Goal: Book appointment/travel/reservation

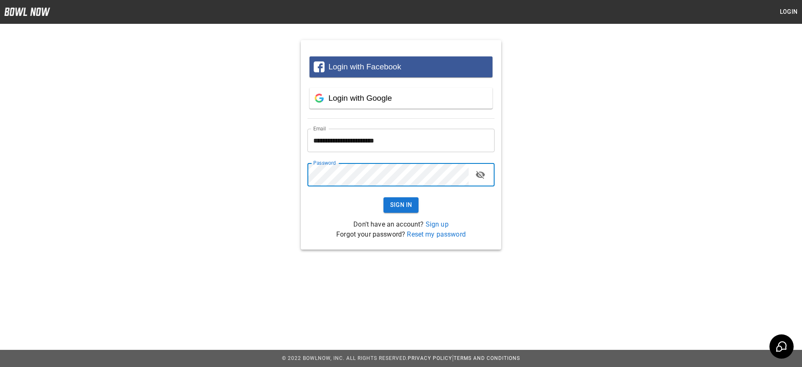
click at [350, 203] on form "**********" at bounding box center [400, 169] width 187 height 101
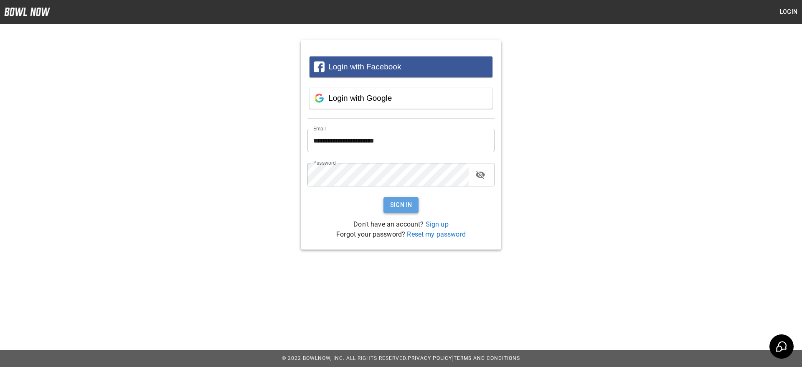
click at [401, 203] on button "Sign In" at bounding box center [402, 204] width 36 height 15
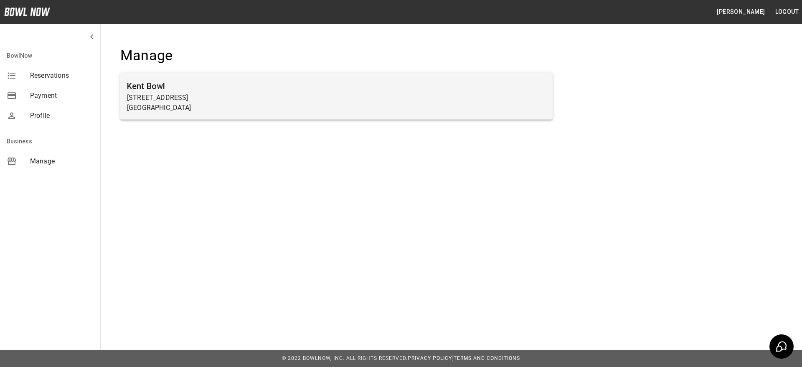
click at [154, 94] on p "[STREET_ADDRESS]" at bounding box center [336, 98] width 419 height 10
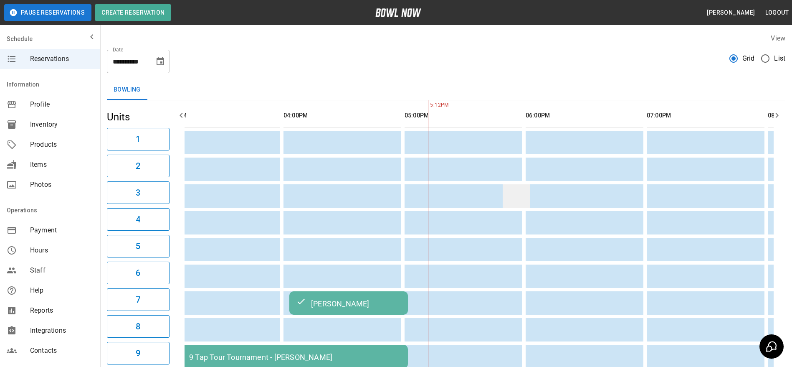
scroll to position [0, 726]
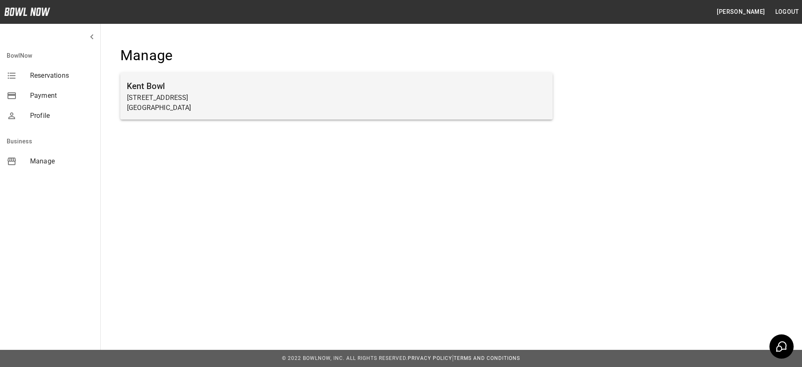
click at [181, 94] on p "[STREET_ADDRESS]" at bounding box center [336, 98] width 419 height 10
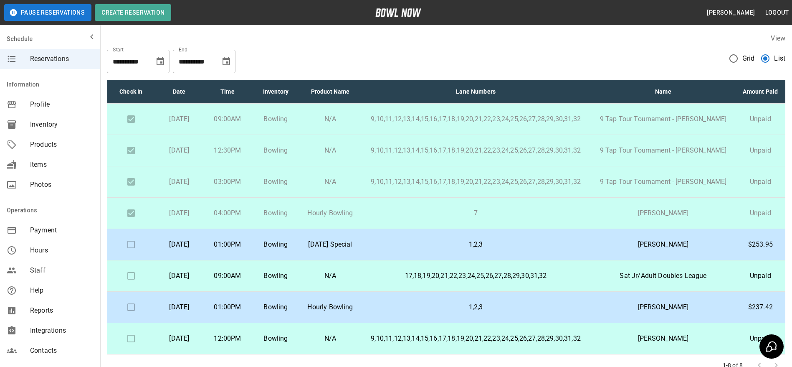
click at [484, 223] on td "7" at bounding box center [476, 213] width 231 height 31
